Goal: Task Accomplishment & Management: Use online tool/utility

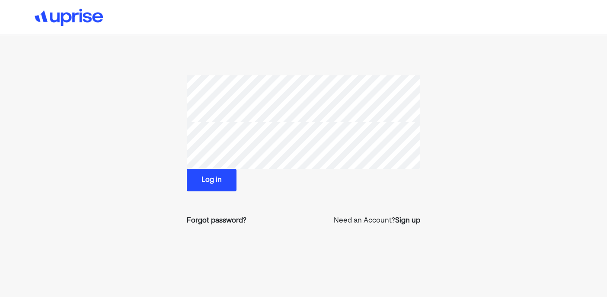
click at [215, 179] on button "Log in" at bounding box center [212, 180] width 50 height 22
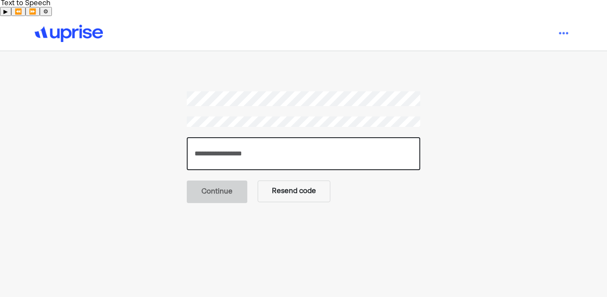
click at [214, 137] on input "number" at bounding box center [303, 153] width 233 height 33
paste input "******"
type input "******"
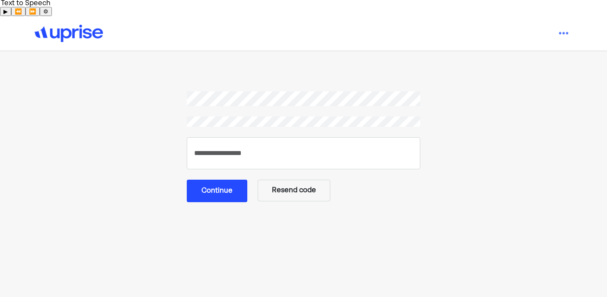
click at [228, 179] on button "Continue" at bounding box center [217, 190] width 61 height 22
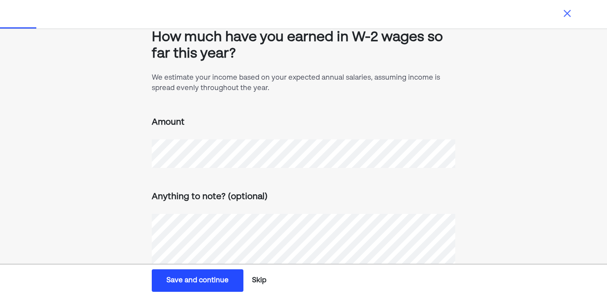
scroll to position [54, 0]
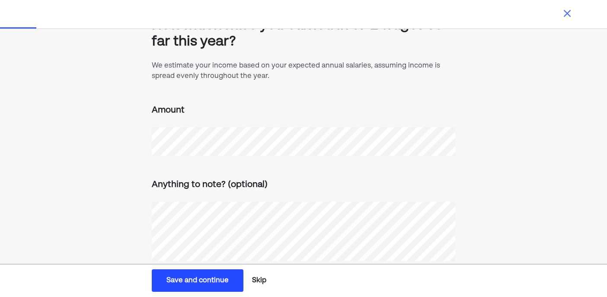
click at [261, 278] on button "Skip" at bounding box center [259, 280] width 21 height 22
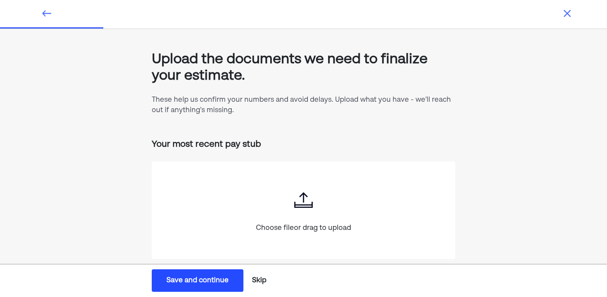
scroll to position [22, 0]
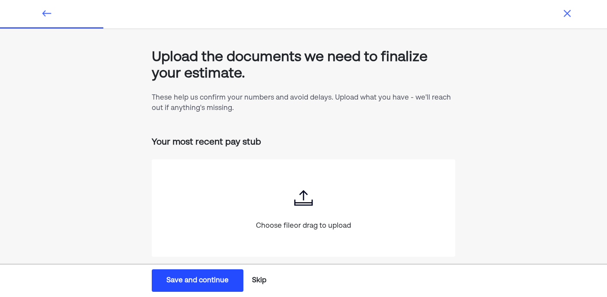
click at [256, 280] on button "Skip" at bounding box center [259, 280] width 21 height 22
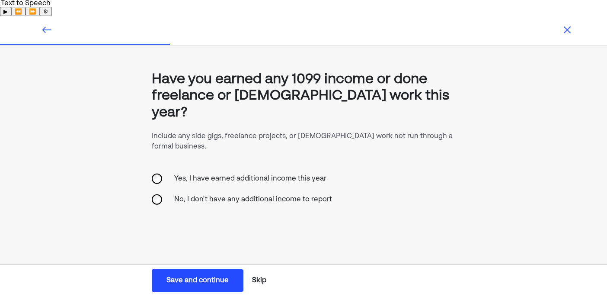
click at [48, 25] on img at bounding box center [47, 30] width 10 height 10
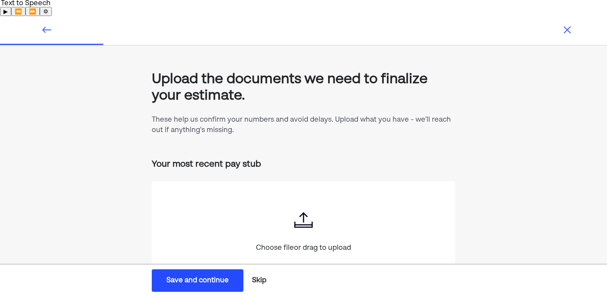
scroll to position [22, 0]
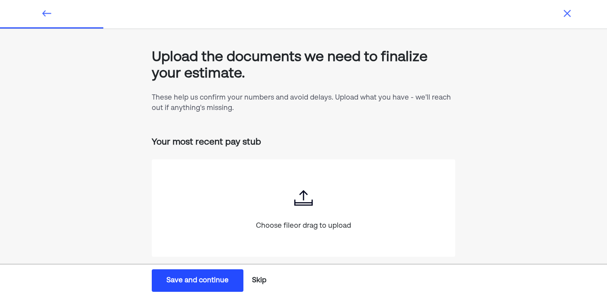
click at [257, 279] on button "Skip" at bounding box center [259, 280] width 21 height 22
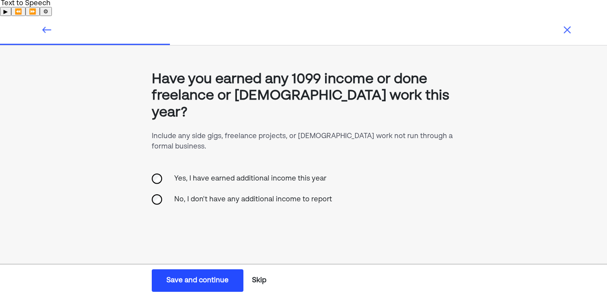
click at [257, 279] on button "Skip" at bounding box center [259, 280] width 21 height 22
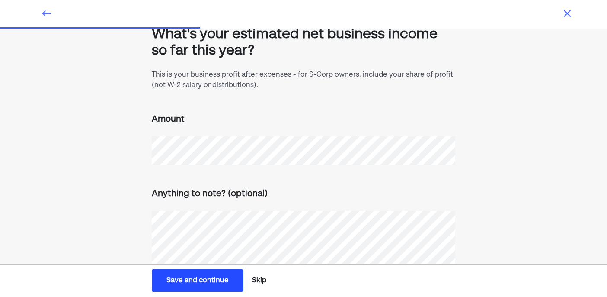
scroll to position [54, 0]
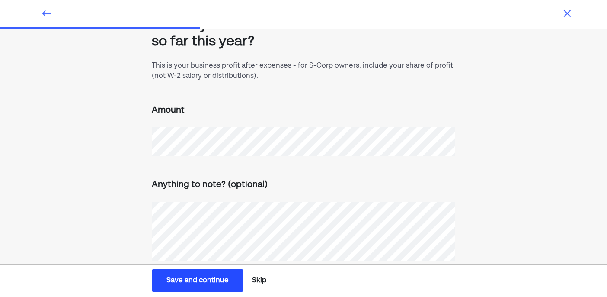
click at [257, 282] on button "Skip" at bounding box center [259, 280] width 21 height 22
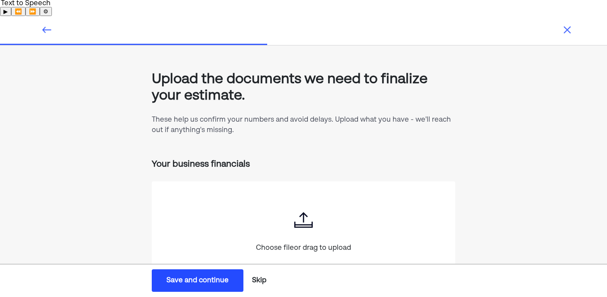
scroll to position [22, 0]
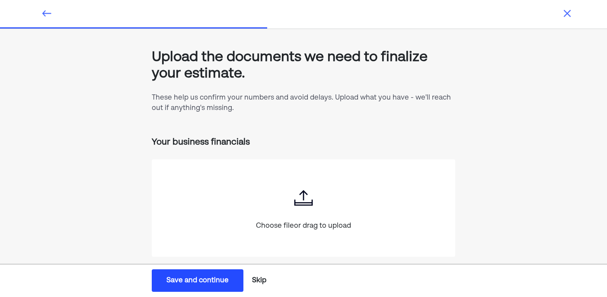
click at [257, 281] on button "Skip" at bounding box center [259, 280] width 21 height 22
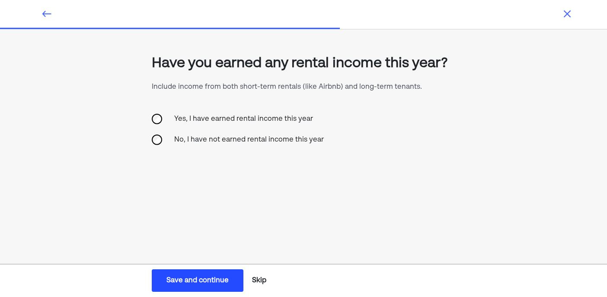
scroll to position [0, 0]
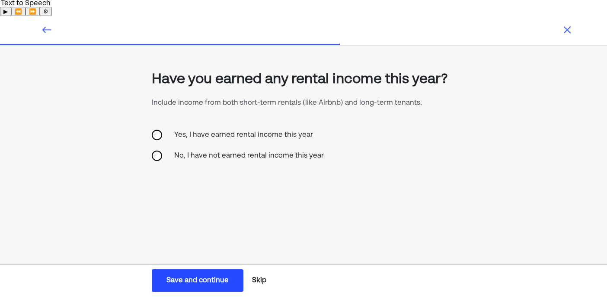
click at [257, 281] on button "Skip" at bounding box center [259, 280] width 21 height 22
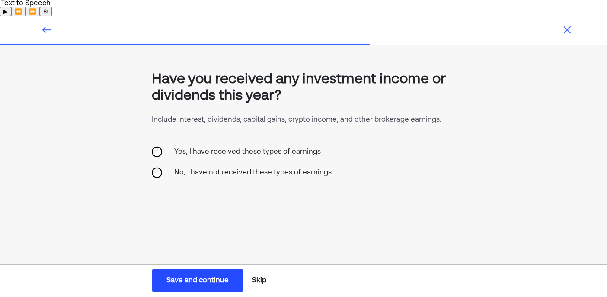
click at [257, 281] on button "Skip" at bounding box center [259, 280] width 21 height 22
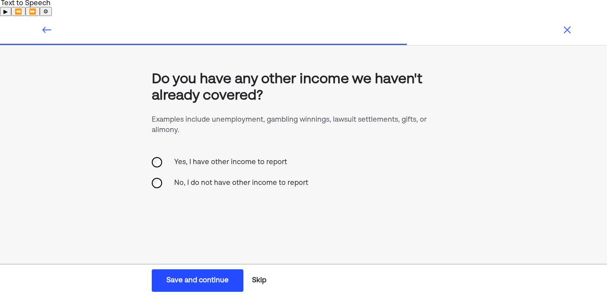
click at [257, 281] on button "Skip" at bounding box center [259, 280] width 21 height 22
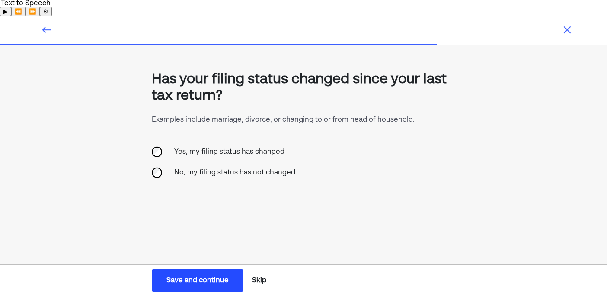
click at [257, 281] on button "Skip" at bounding box center [259, 280] width 21 height 22
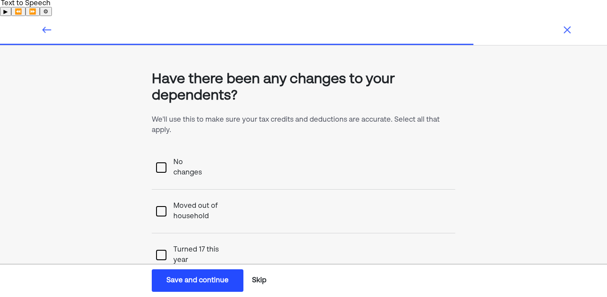
click at [258, 284] on button "Skip" at bounding box center [259, 280] width 21 height 22
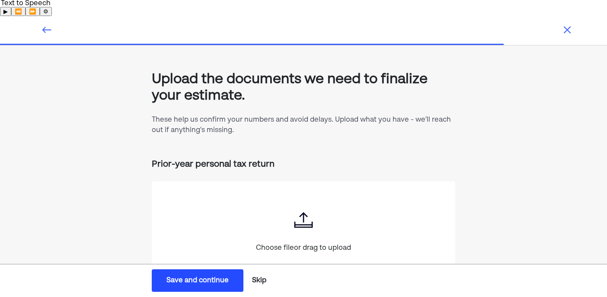
click at [258, 284] on button "Skip" at bounding box center [259, 280] width 21 height 22
click at [257, 278] on button "Skip" at bounding box center [259, 280] width 21 height 22
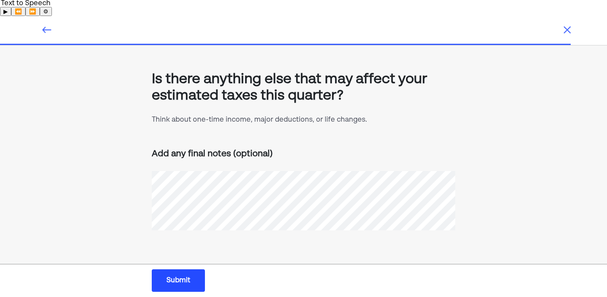
click at [569, 25] on img at bounding box center [567, 30] width 10 height 10
click at [47, 25] on img at bounding box center [47, 30] width 10 height 10
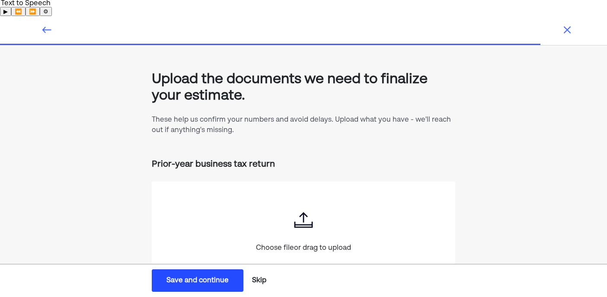
click at [47, 25] on img at bounding box center [47, 30] width 10 height 10
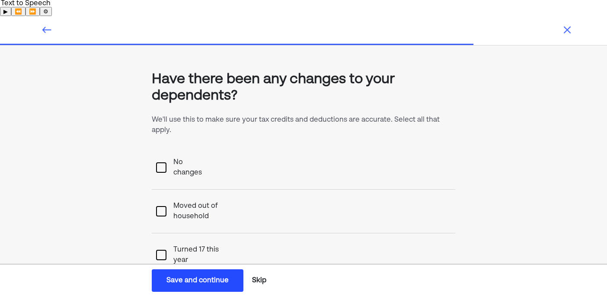
click at [47, 25] on img at bounding box center [47, 30] width 10 height 10
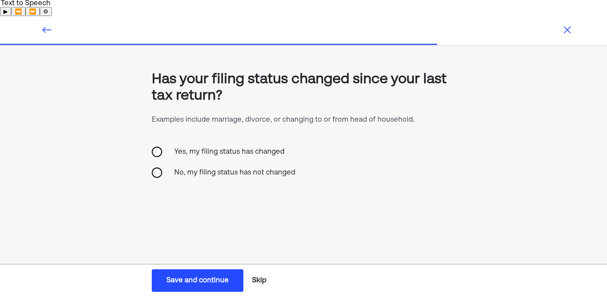
click at [47, 25] on img at bounding box center [47, 30] width 10 height 10
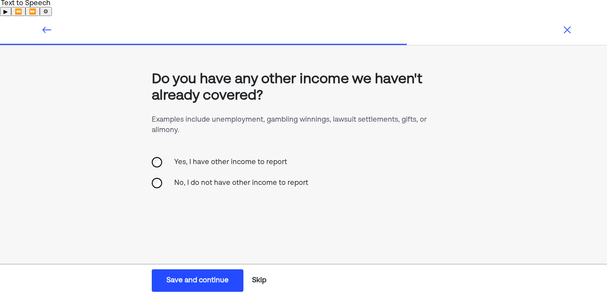
click at [47, 25] on img at bounding box center [47, 30] width 10 height 10
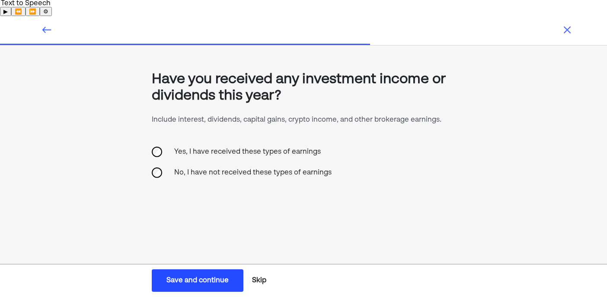
click at [47, 25] on img at bounding box center [47, 30] width 10 height 10
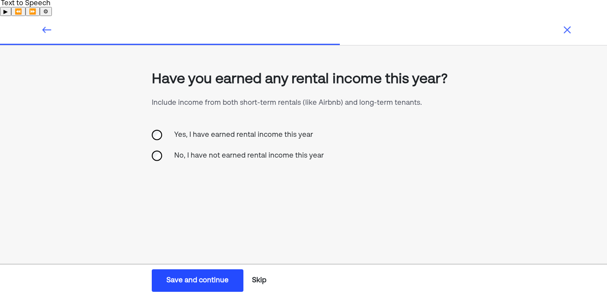
click at [47, 25] on img at bounding box center [47, 30] width 10 height 10
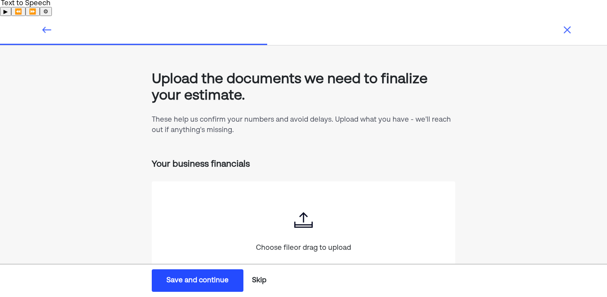
click at [47, 25] on img at bounding box center [47, 30] width 10 height 10
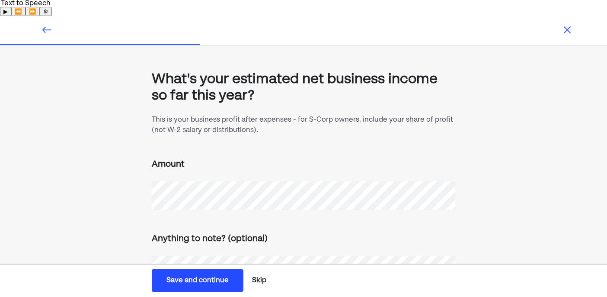
click at [47, 25] on img at bounding box center [47, 30] width 10 height 10
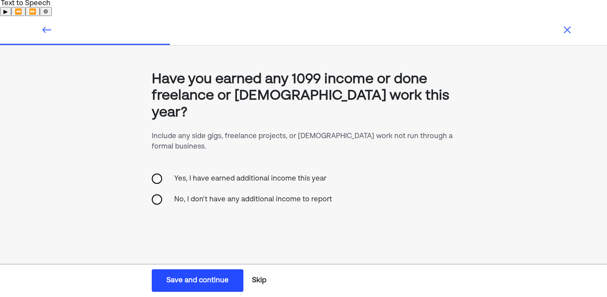
click at [47, 25] on img at bounding box center [47, 30] width 10 height 10
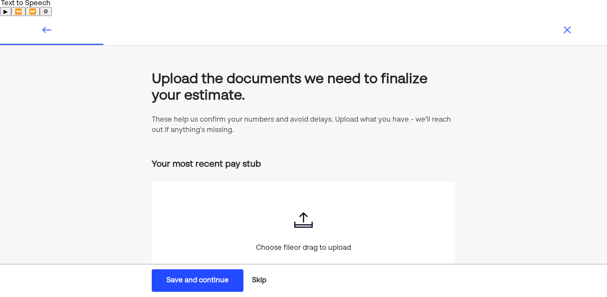
click at [47, 25] on img at bounding box center [47, 30] width 10 height 10
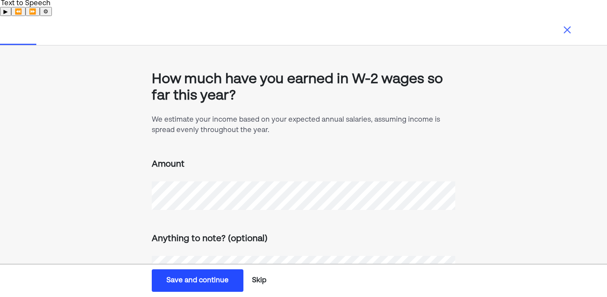
click at [47, 25] on div at bounding box center [124, 30] width 178 height 10
